Goal: Information Seeking & Learning: Learn about a topic

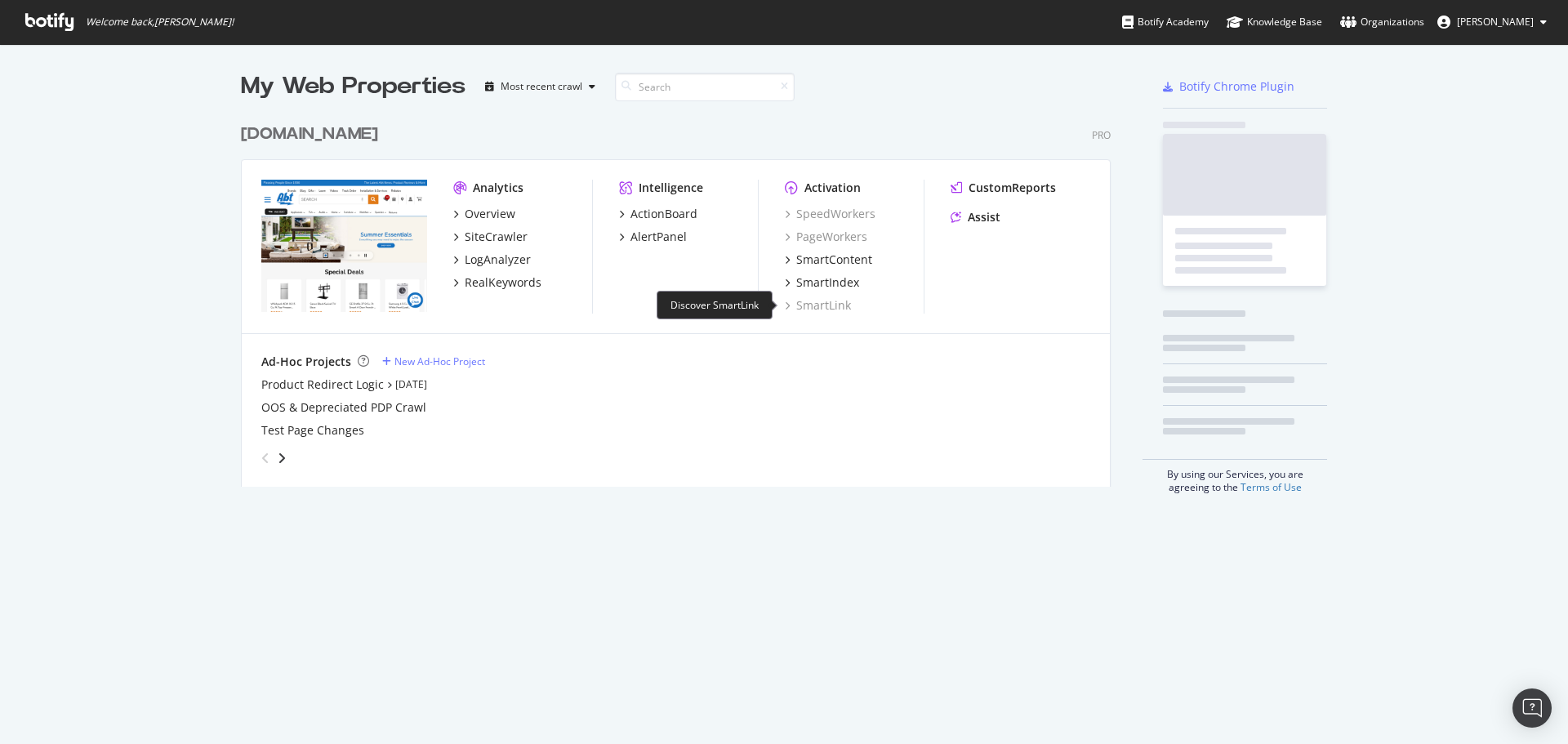
scroll to position [372, 871]
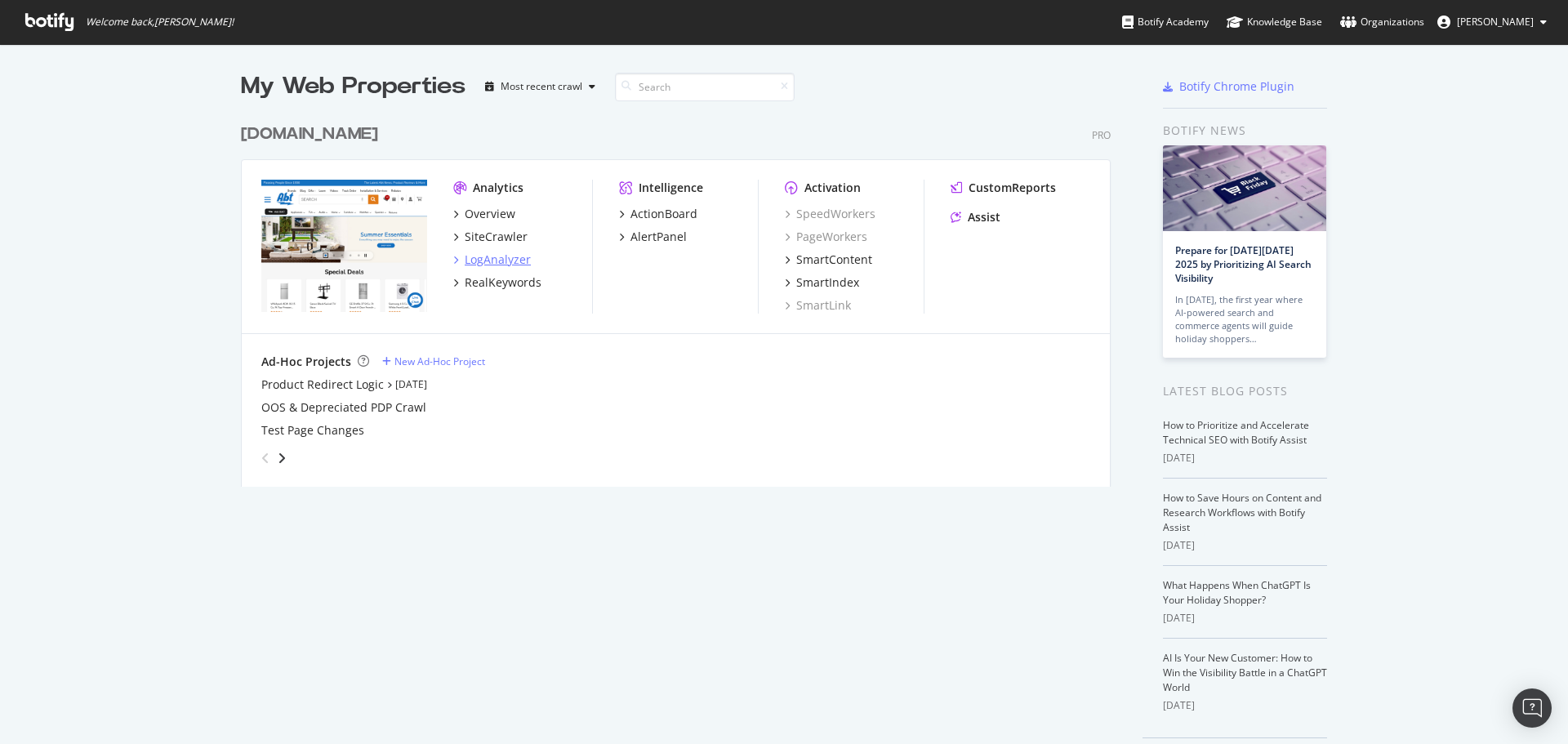
click at [507, 252] on div "LogAnalyzer" at bounding box center [498, 260] width 66 height 16
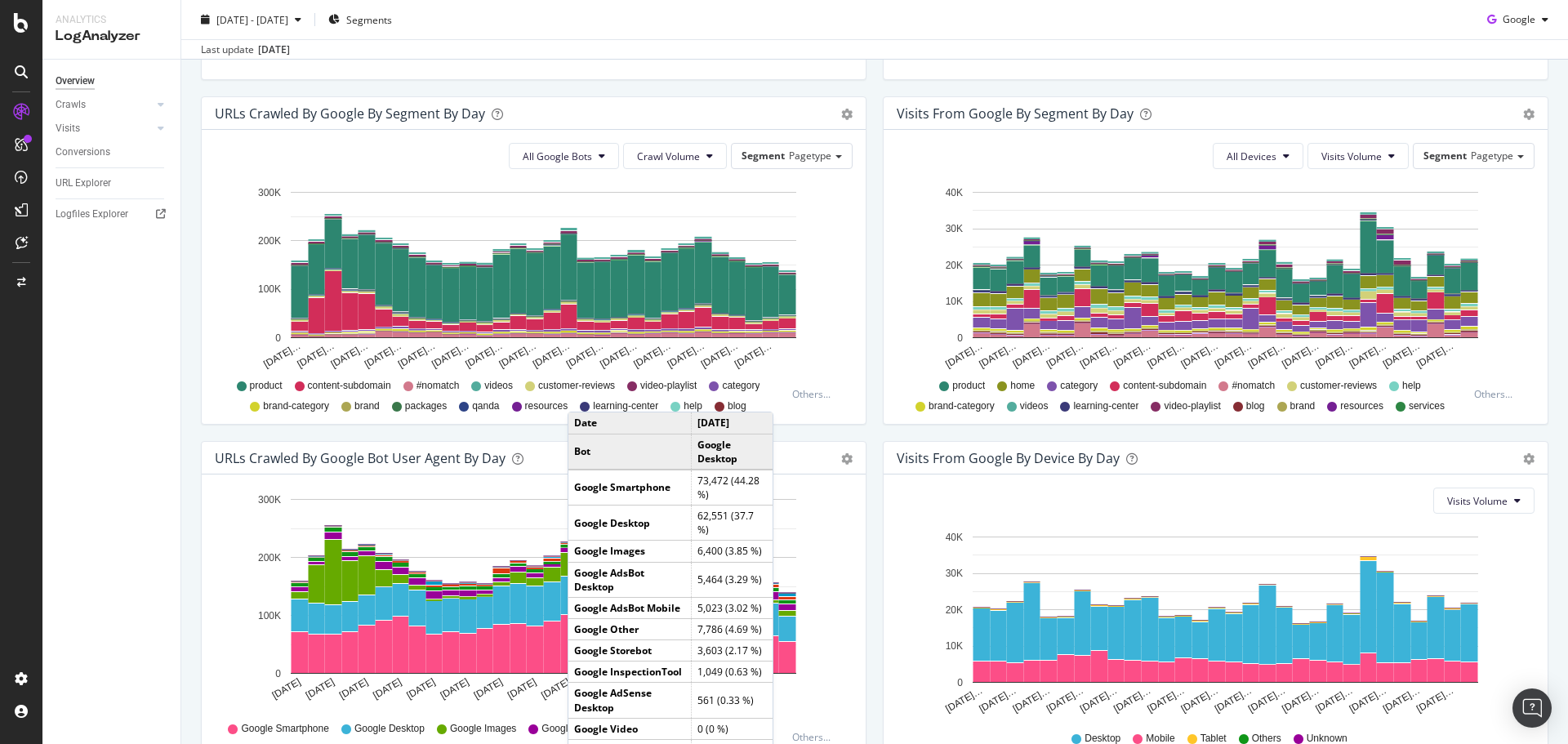
scroll to position [617, 0]
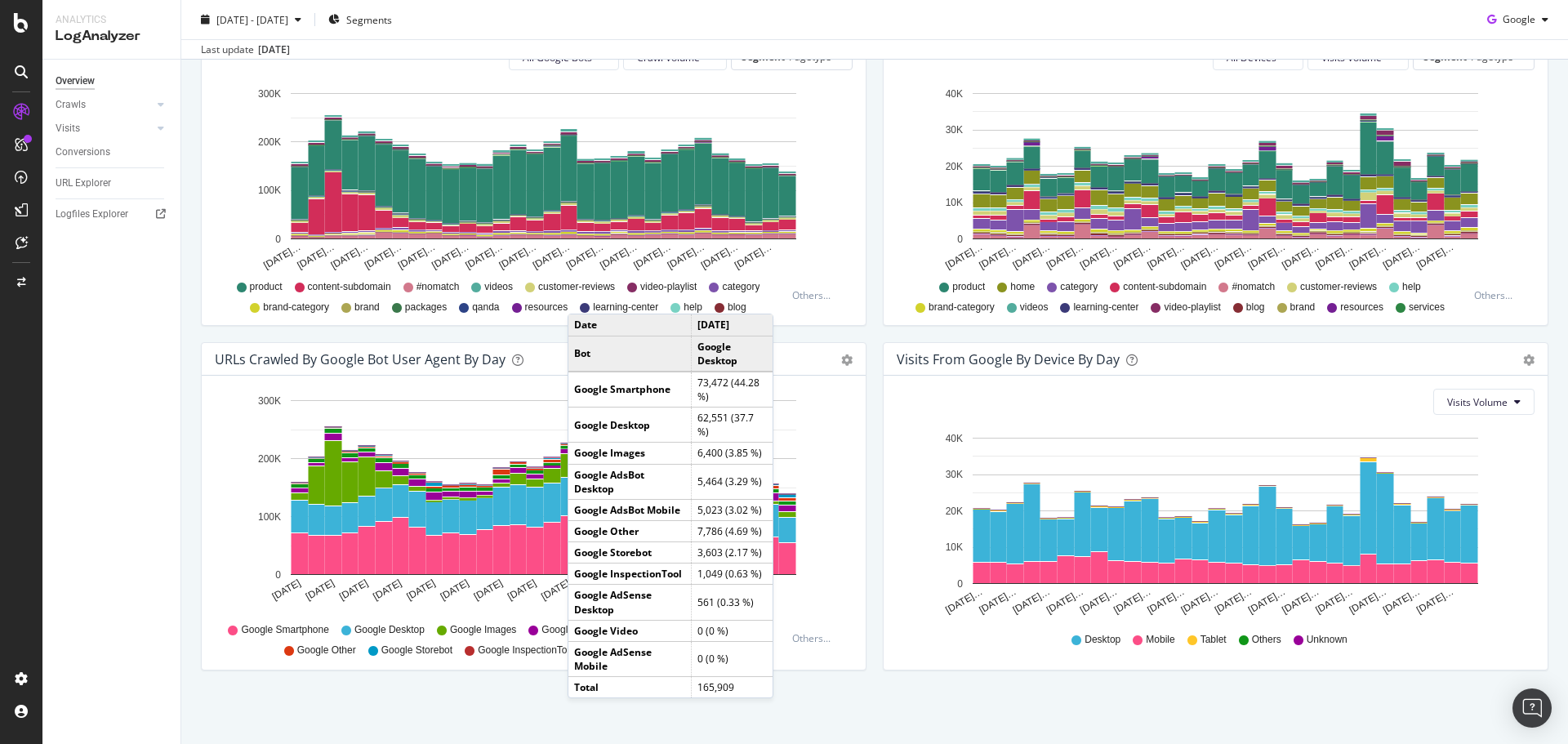
click at [866, 426] on div "URLs Crawled by Google bot User Agent By Day Timeline (by Value) Timeline (by P…" at bounding box center [533, 514] width 682 height 345
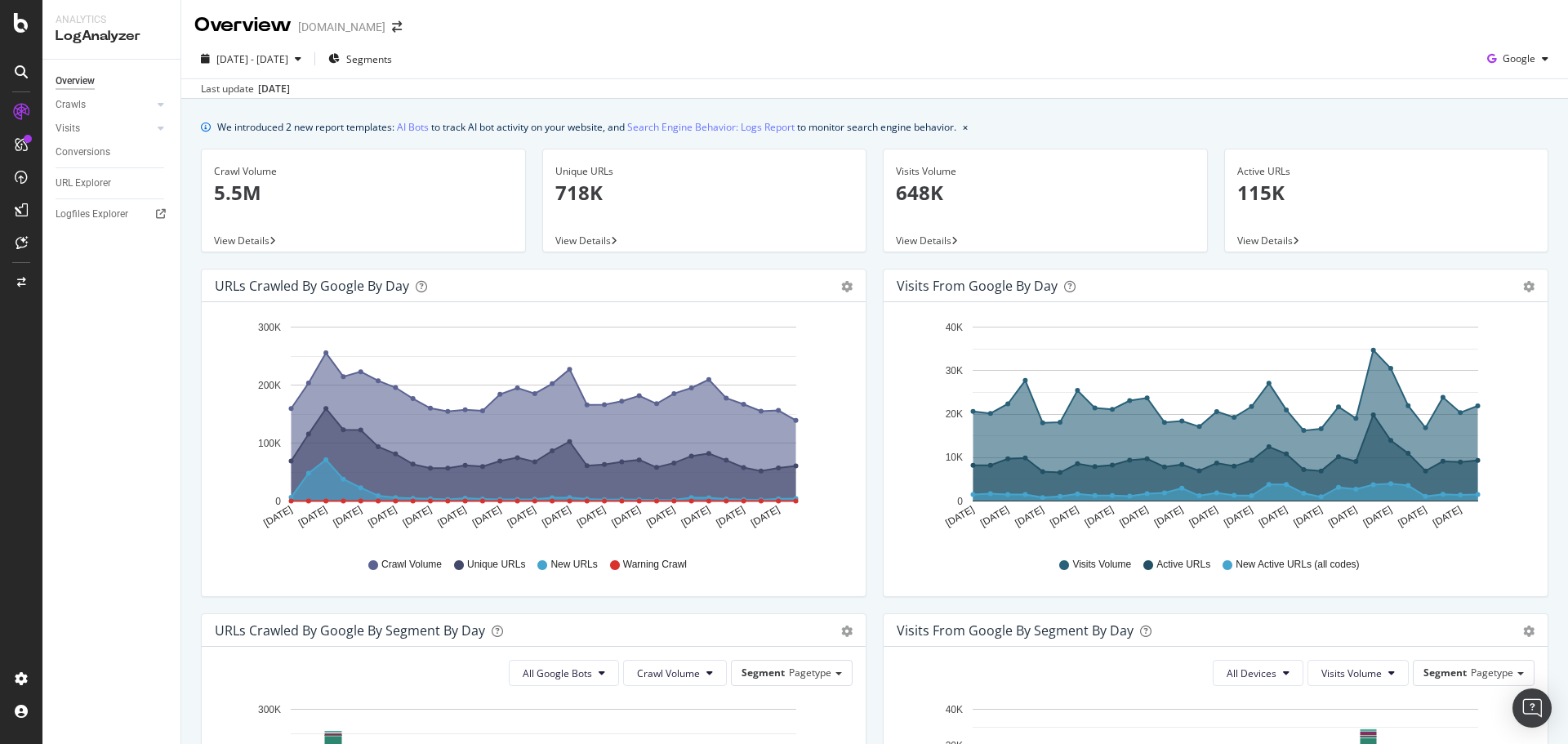
scroll to position [0, 0]
click at [88, 133] on link "Visits" at bounding box center [104, 128] width 97 height 17
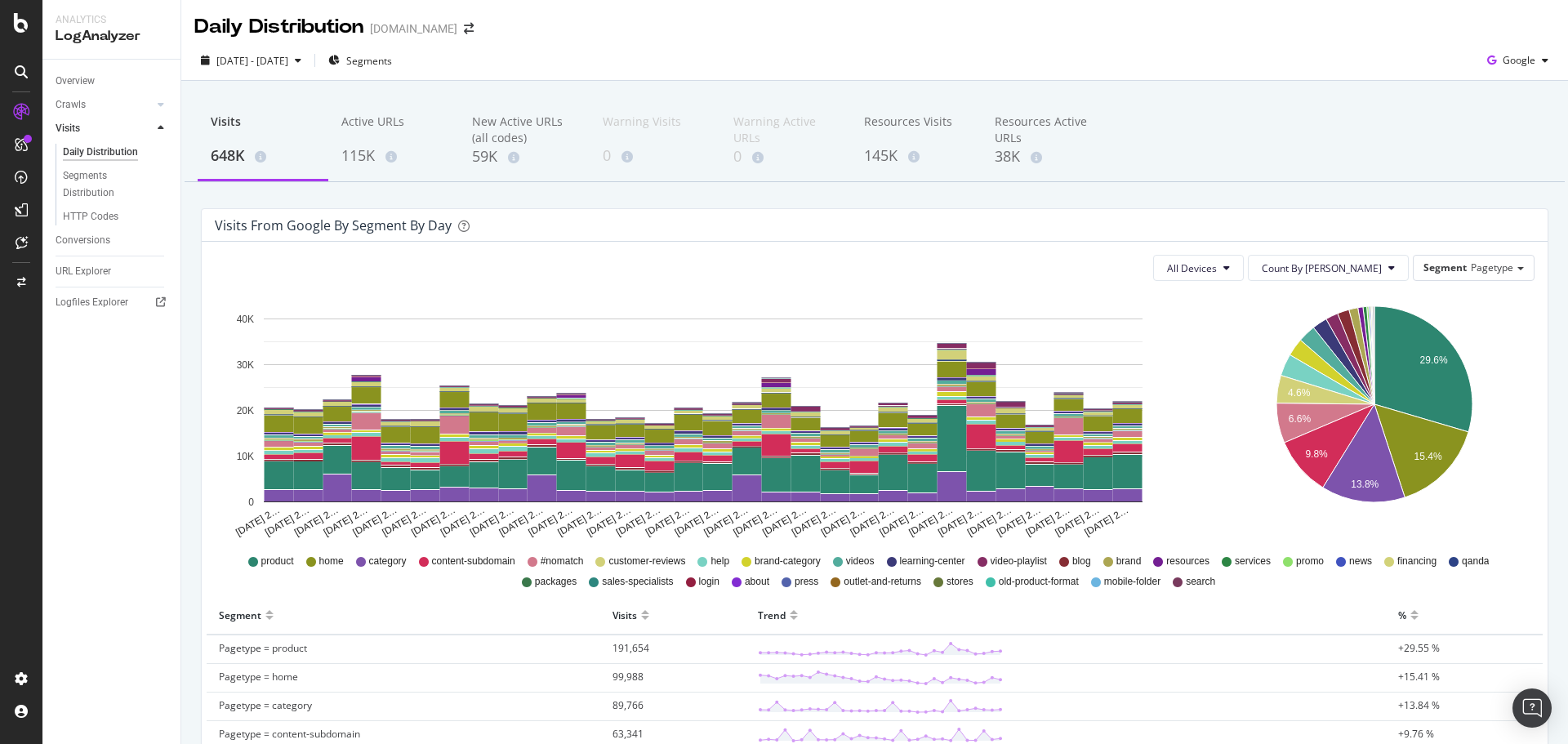
scroll to position [408, 0]
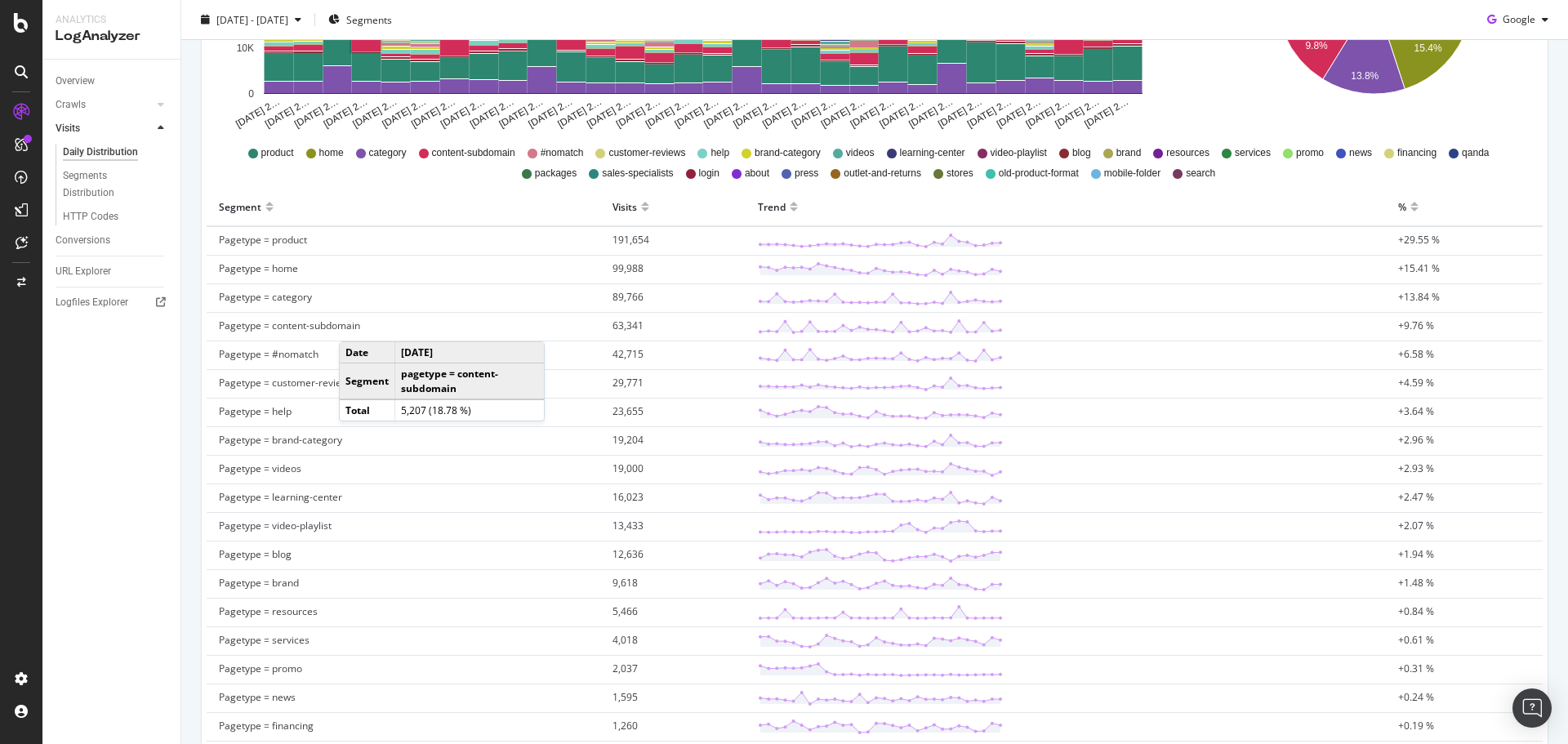
click at [170, 452] on div "Overview Crawls Daily Distribution Segments Distribution HTTP Codes Resources V…" at bounding box center [112, 402] width 138 height 684
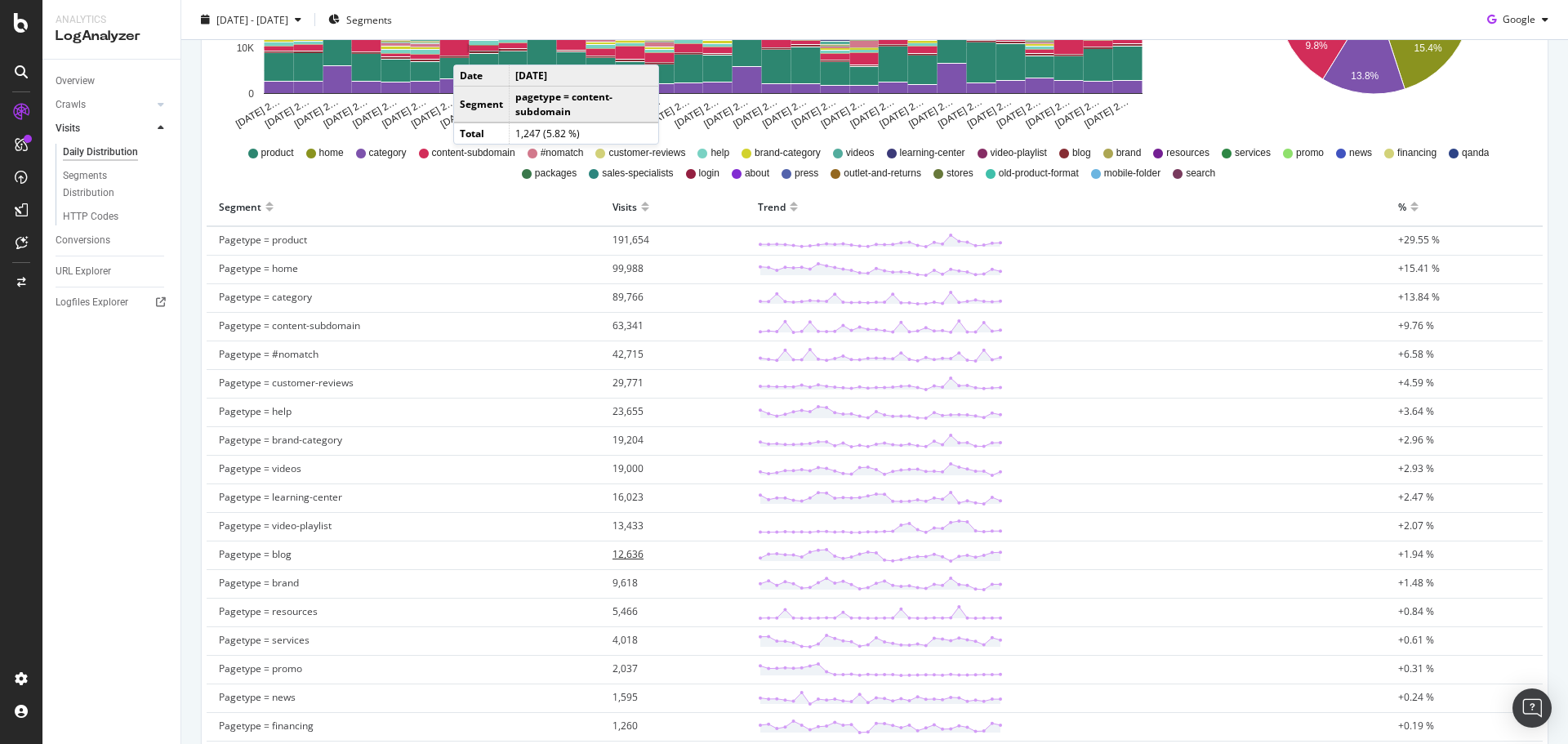
click at [622, 550] on span "12,636" at bounding box center [628, 555] width 31 height 14
